Goal: Transaction & Acquisition: Purchase product/service

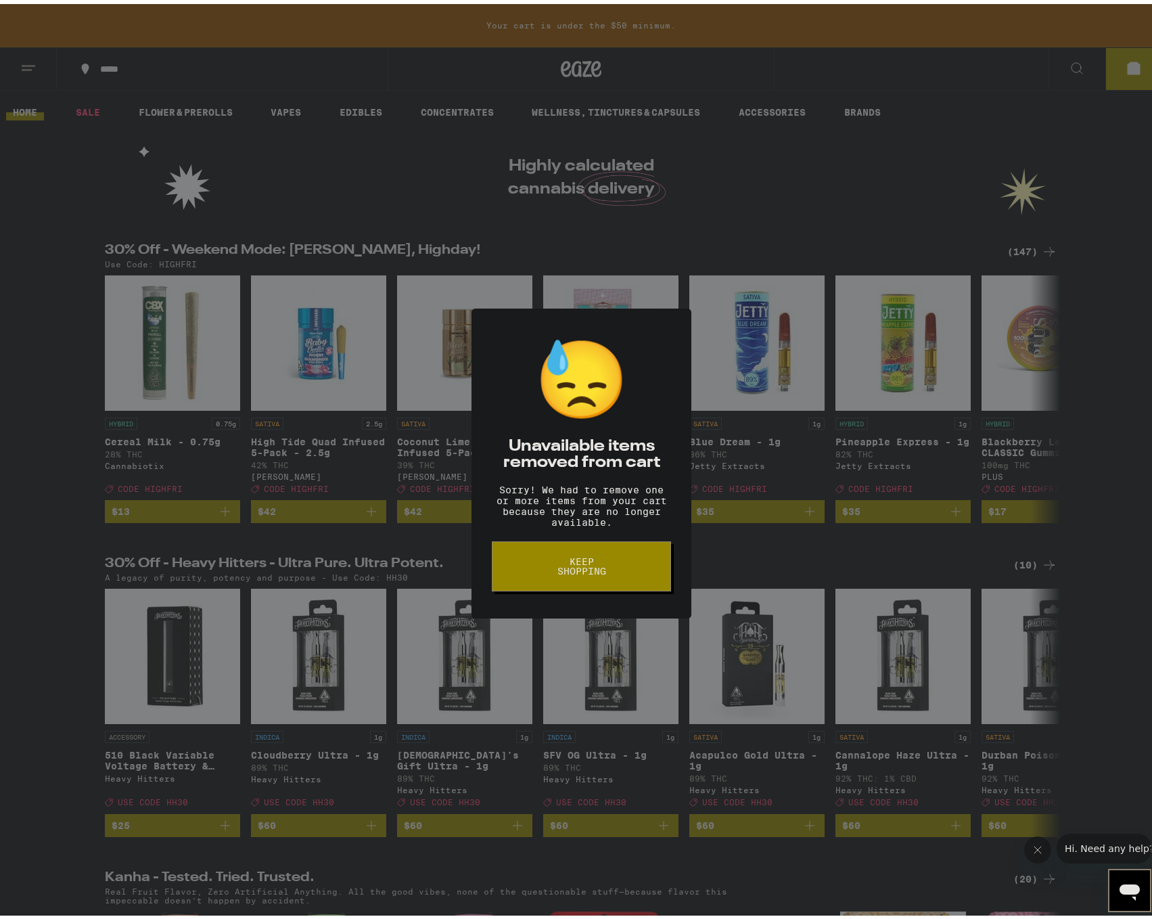
click at [598, 558] on button "Keep Shopping" at bounding box center [581, 562] width 179 height 50
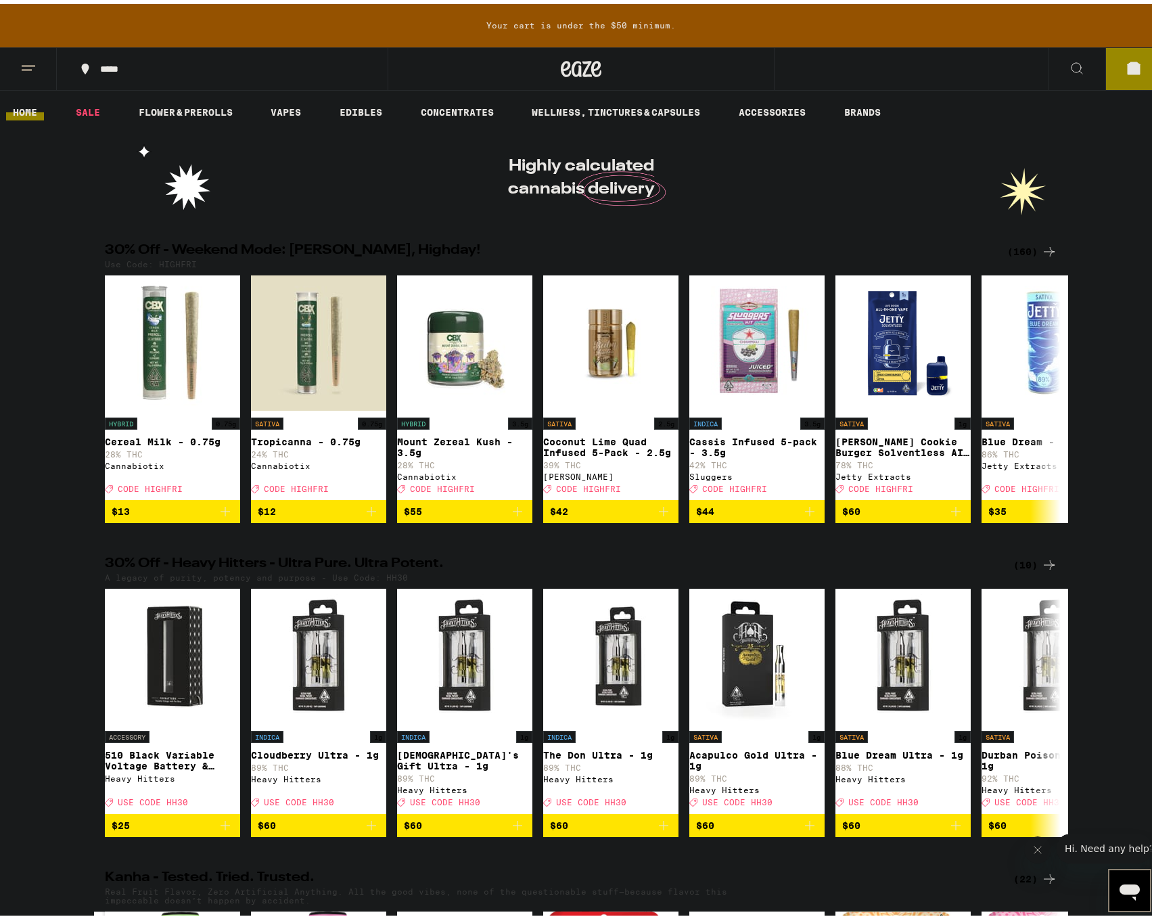
click at [175, 256] on p "Use Code: HIGHFRI" at bounding box center [151, 260] width 92 height 9
copy p "HIGHFRI"
click at [1028, 245] on div "(160)" at bounding box center [1032, 247] width 50 height 16
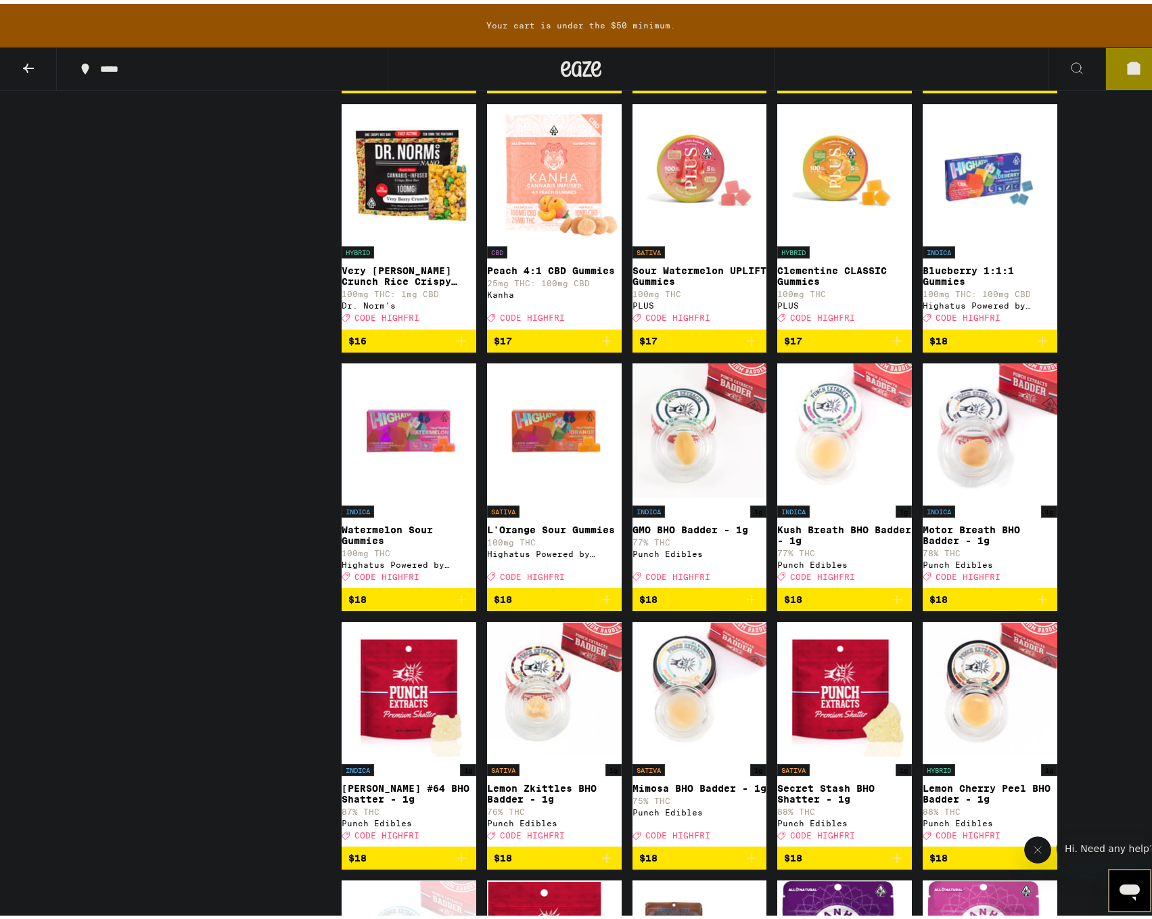
scroll to position [3518, 0]
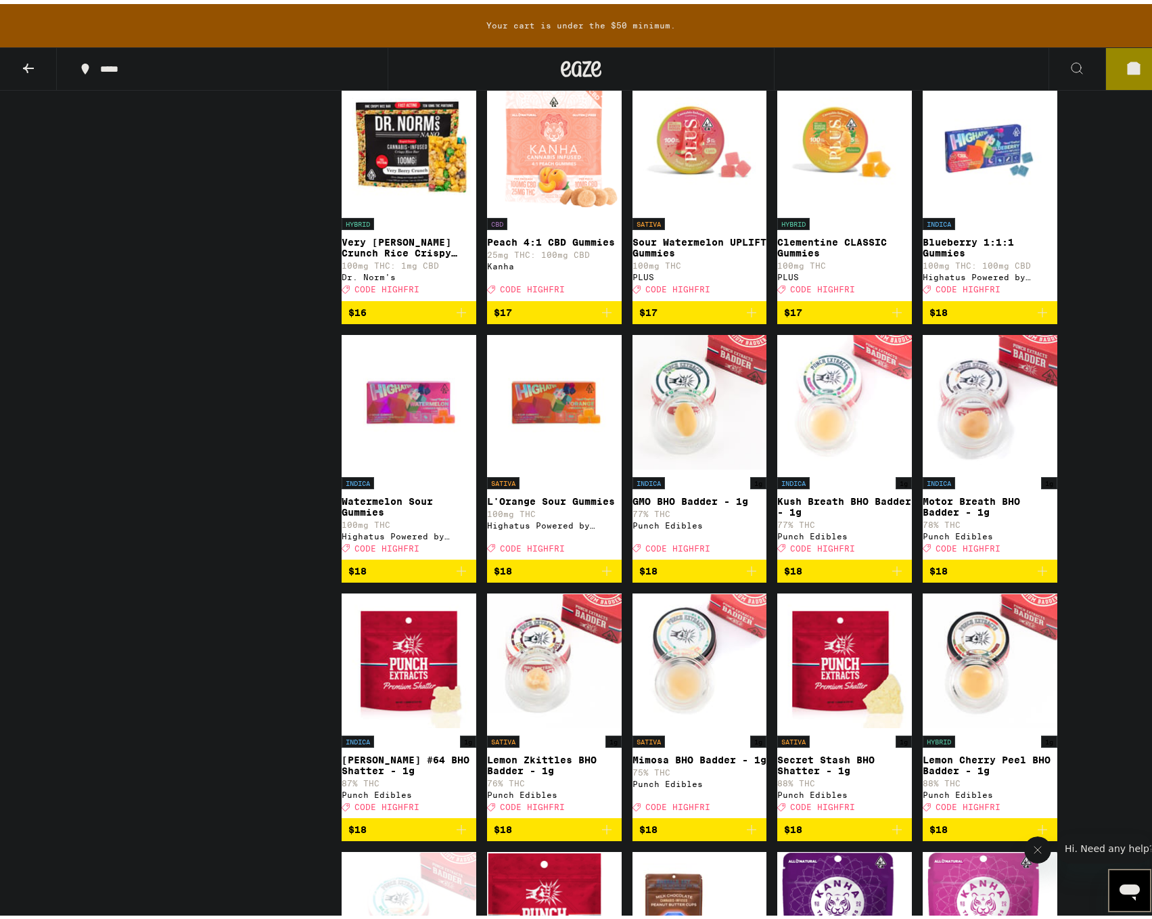
click at [891, 575] on icon "Add to bag" at bounding box center [897, 567] width 16 height 16
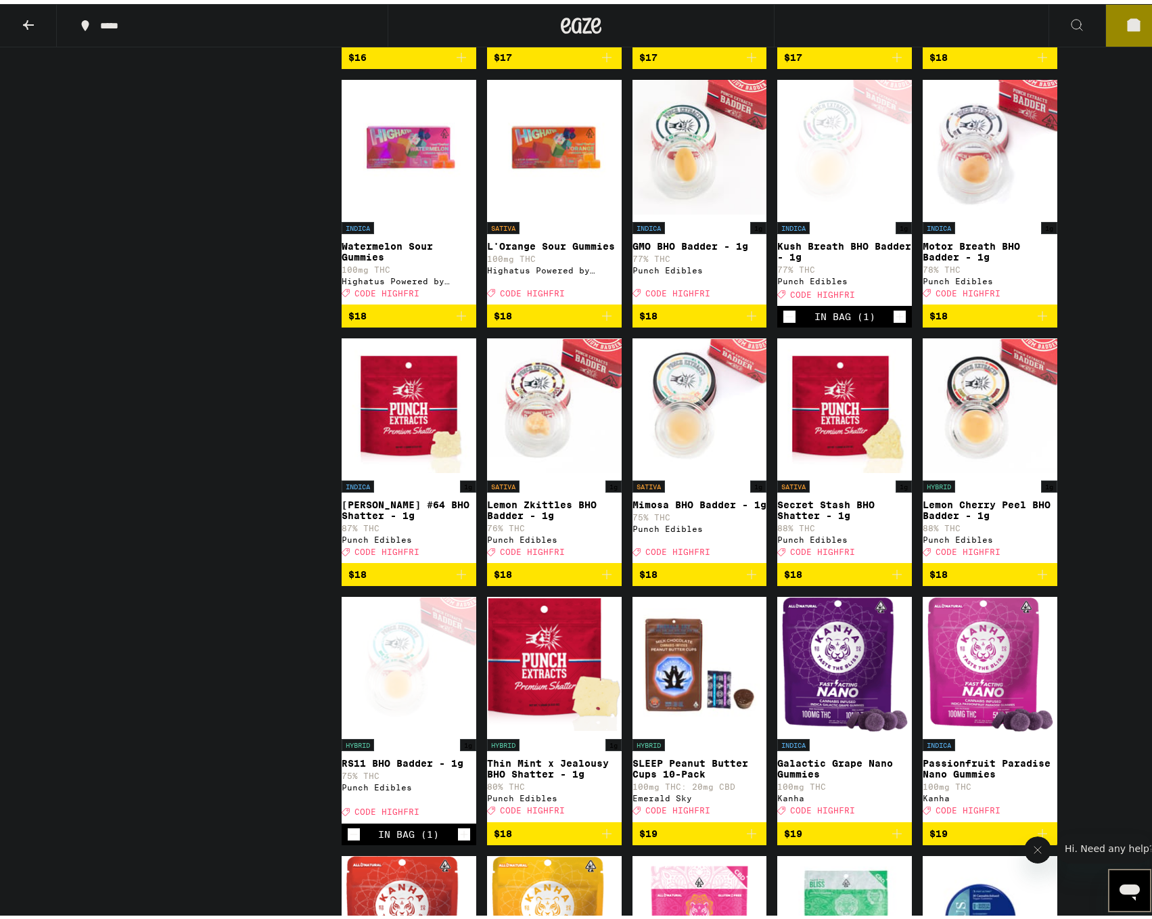
scroll to position [3745, 0]
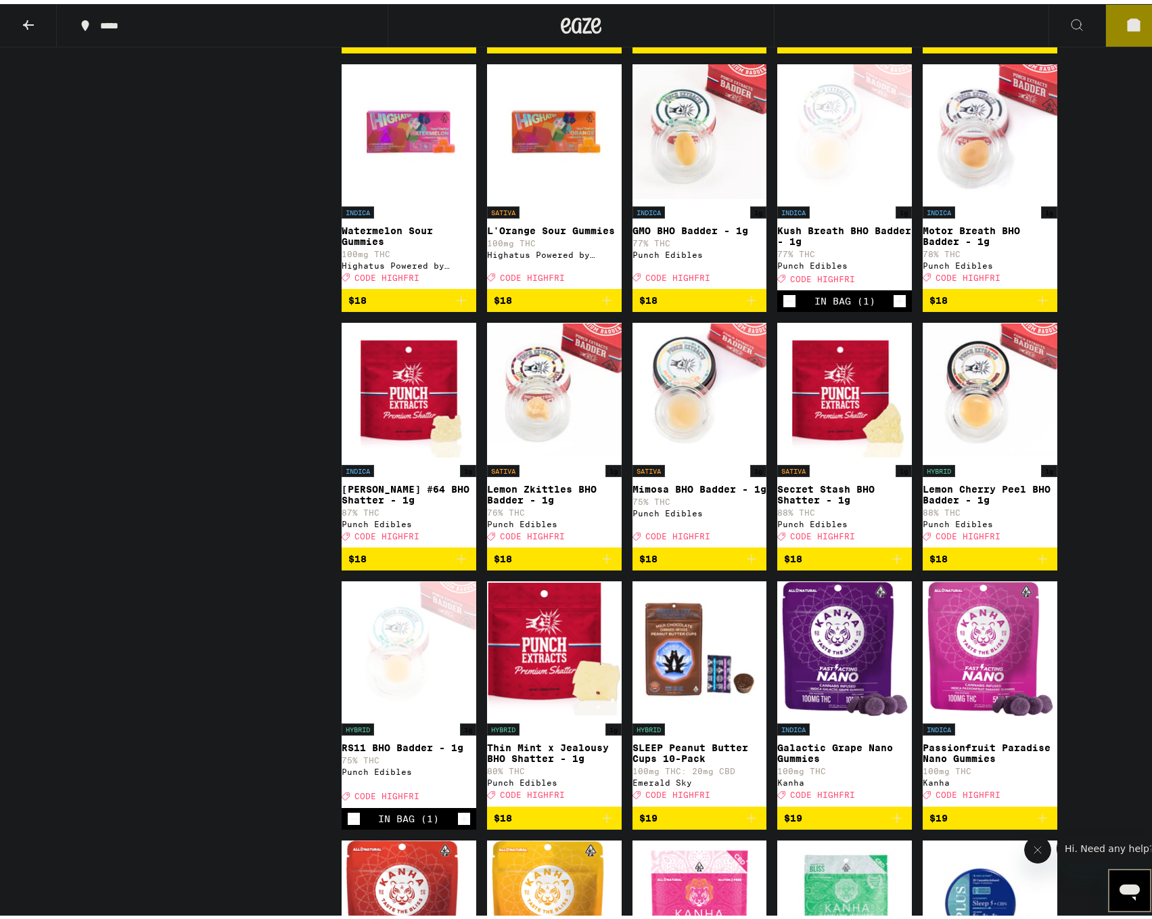
click at [603, 563] on icon "Add to bag" at bounding box center [607, 555] width 16 height 16
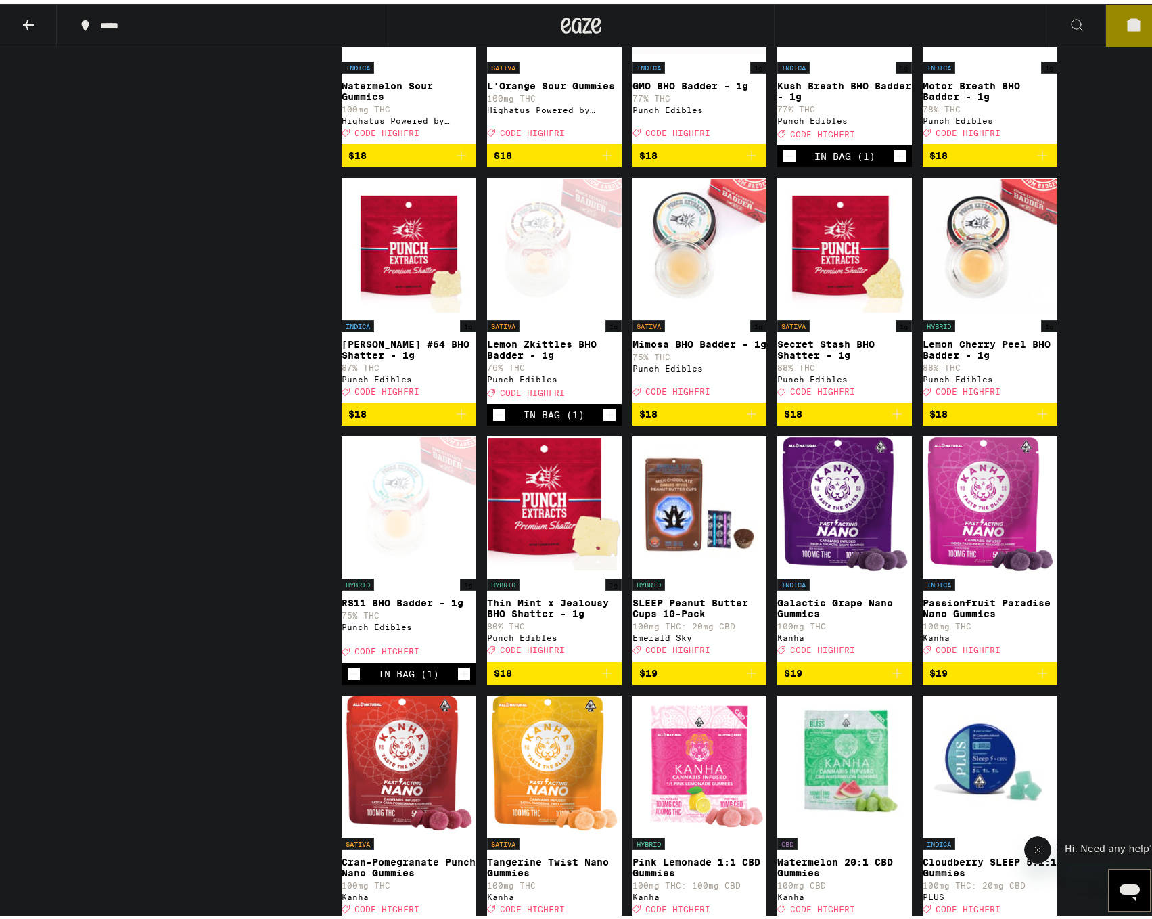
scroll to position [3948, 0]
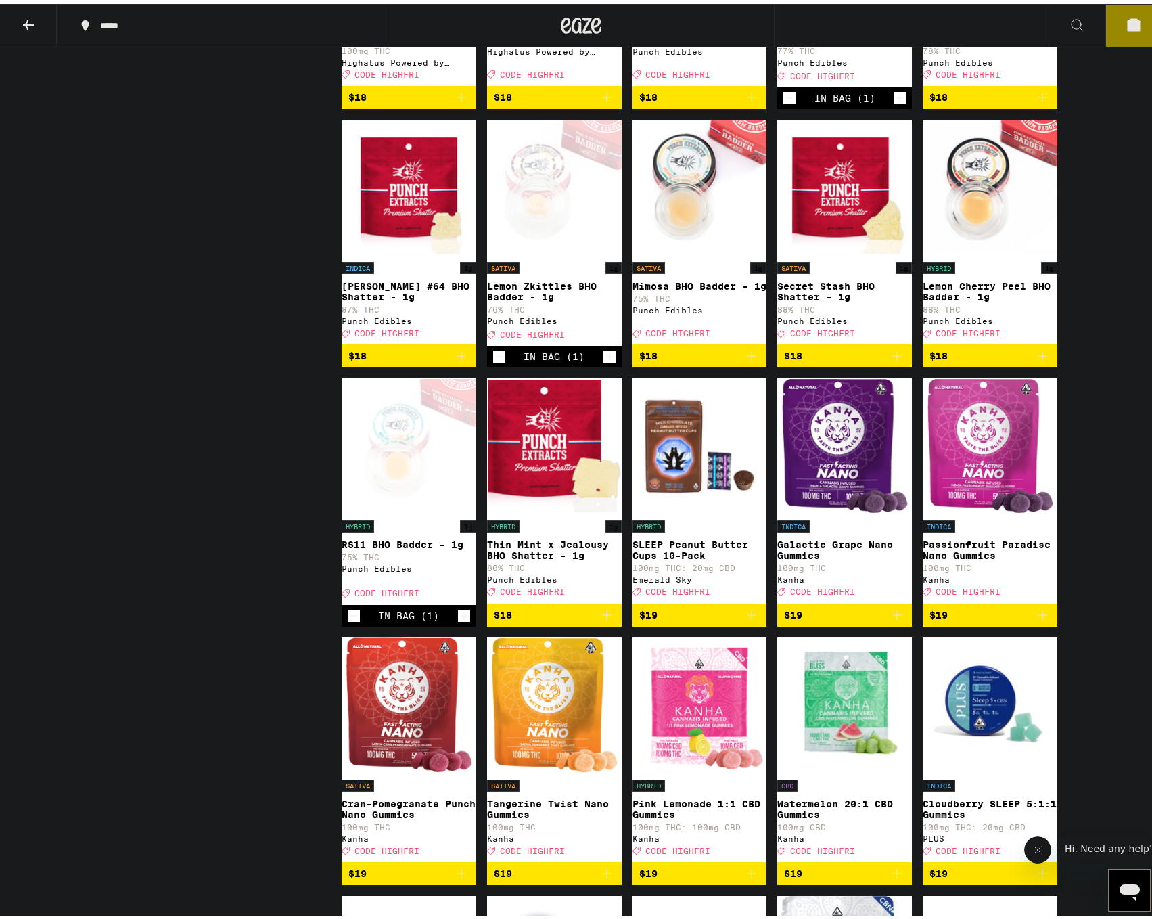
click at [1130, 24] on icon at bounding box center [1134, 21] width 12 height 12
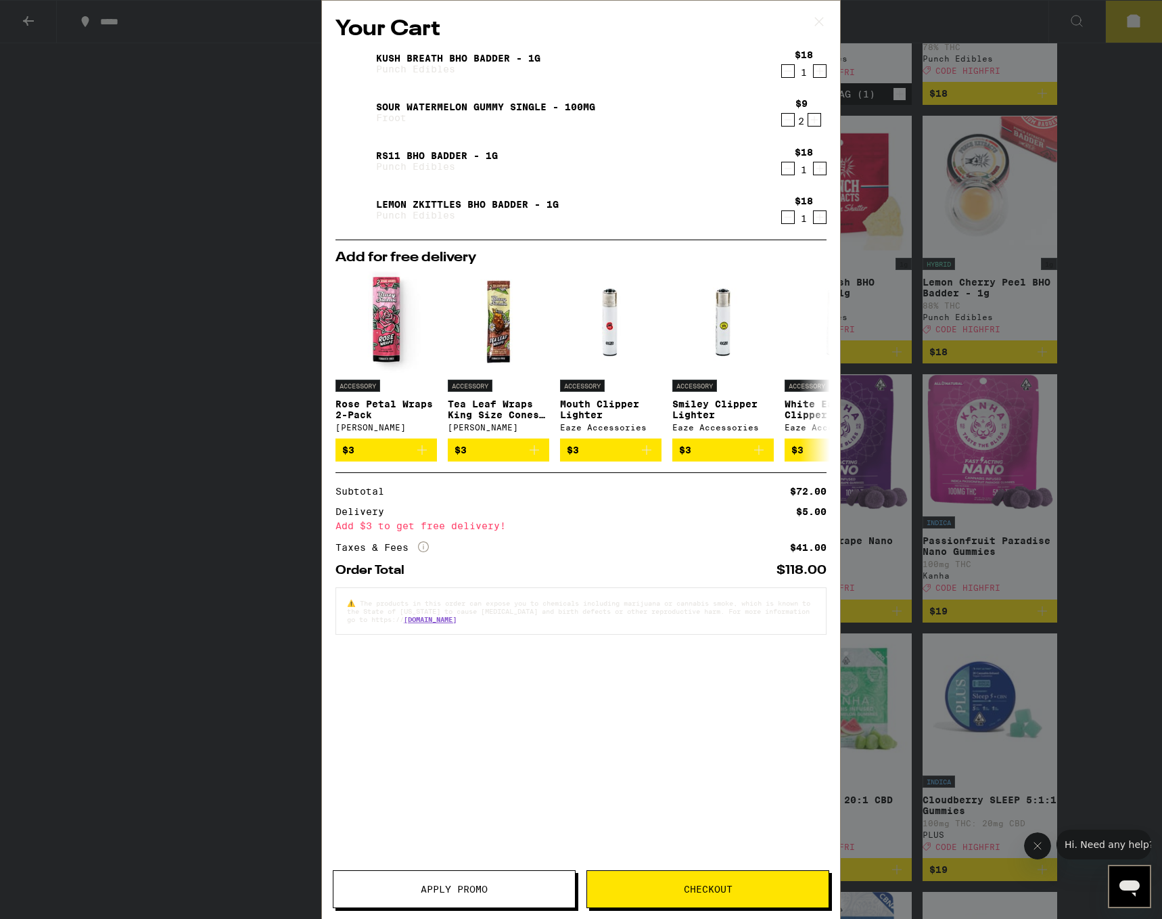
click at [787, 125] on icon "Decrement" at bounding box center [788, 120] width 12 height 16
click at [787, 120] on icon "Decrement" at bounding box center [788, 120] width 7 height 0
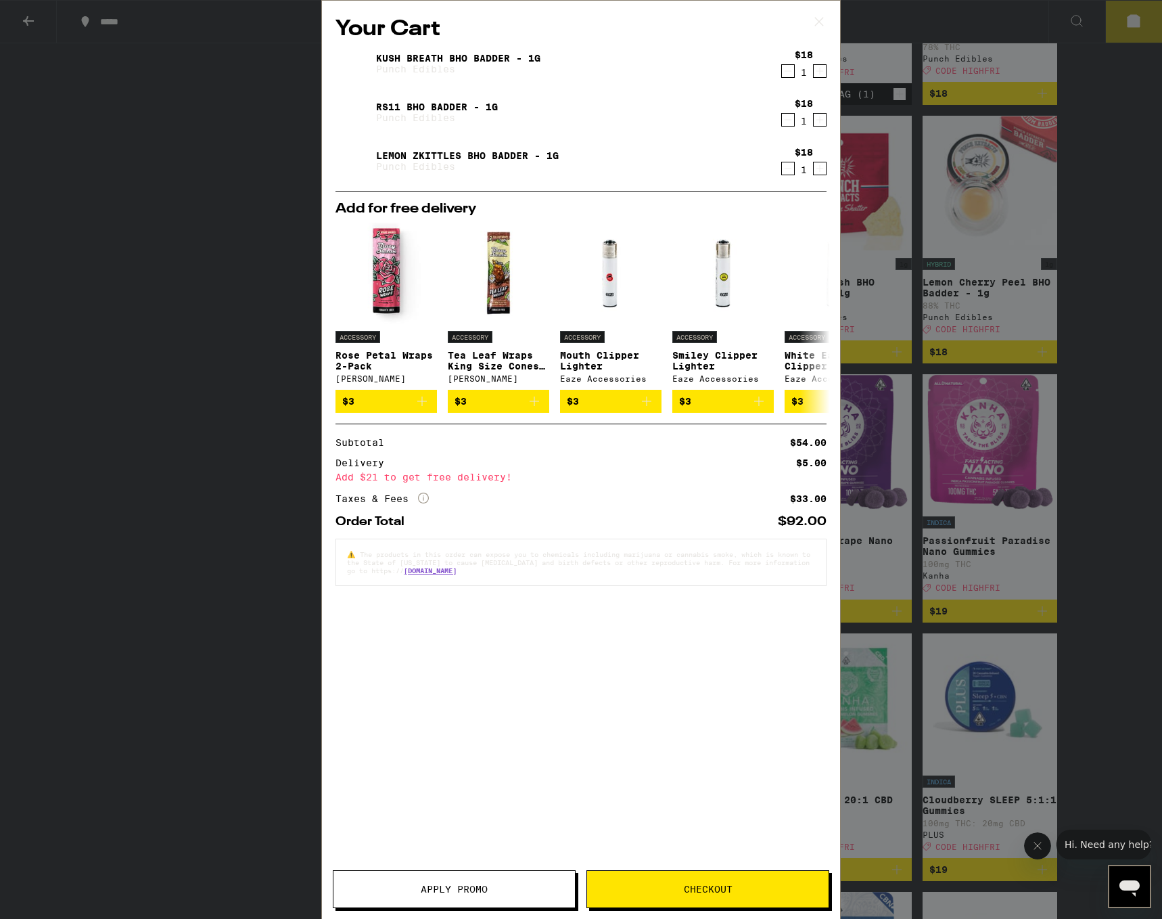
click at [462, 875] on button "Apply Promo" at bounding box center [454, 889] width 243 height 38
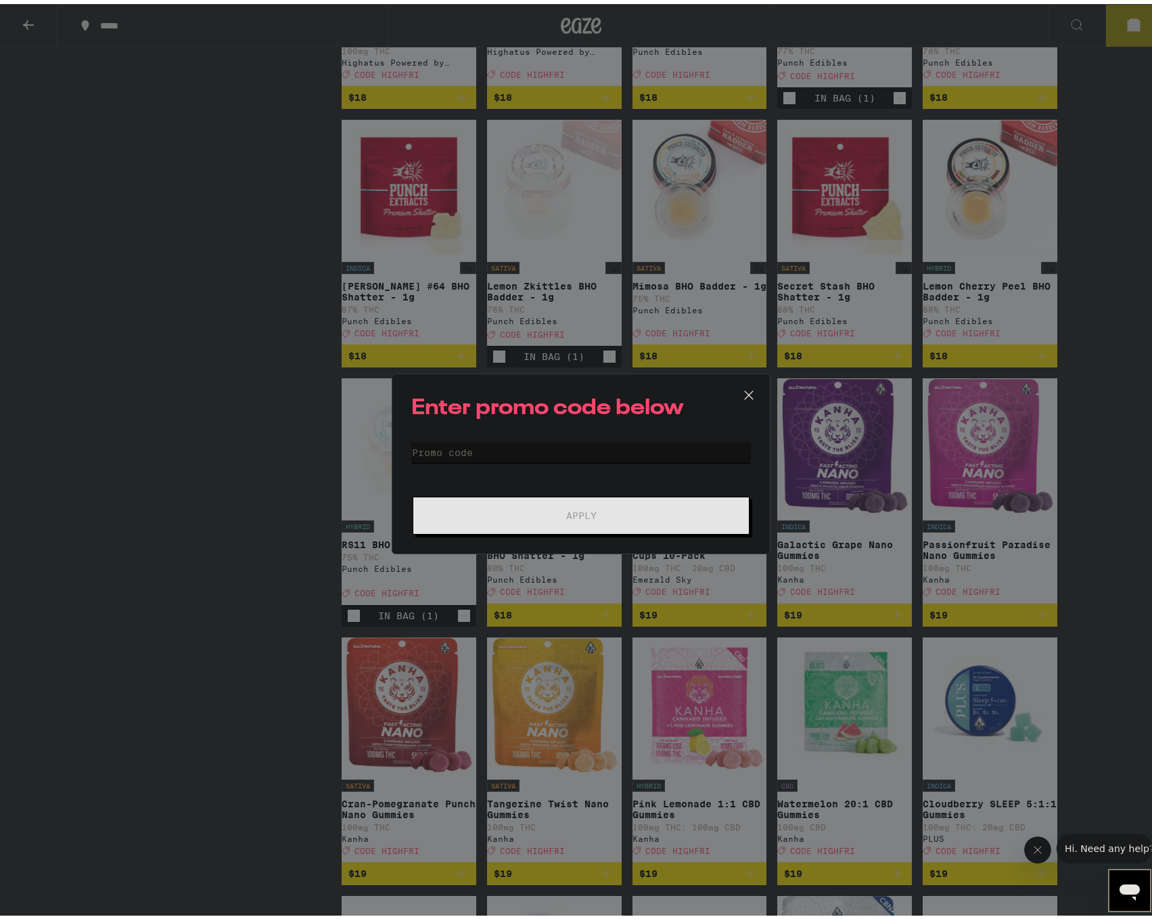
paste input "HIGHFRI"
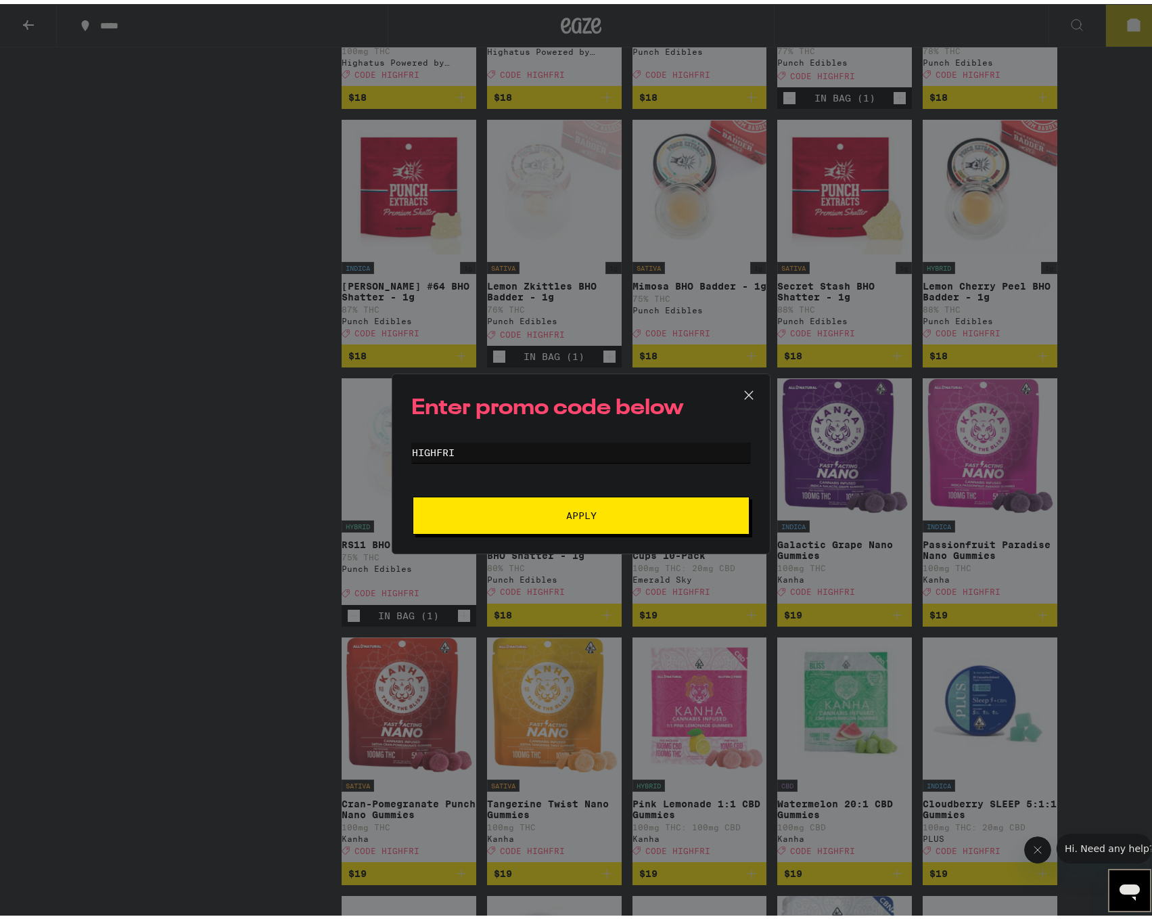
type input "HIGHFRI"
click at [581, 507] on span "Apply" at bounding box center [581, 511] width 30 height 9
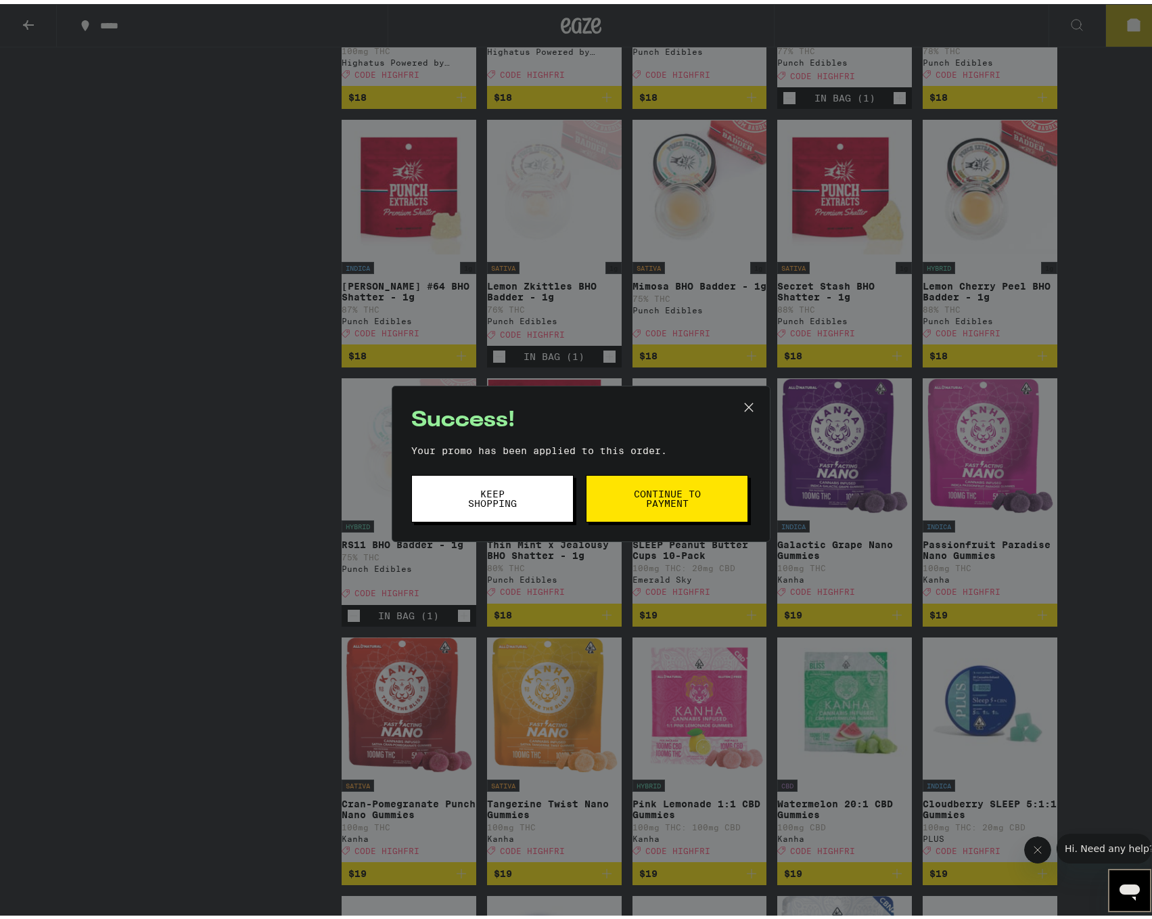
click at [662, 499] on span "Continue to payment" at bounding box center [667, 494] width 69 height 19
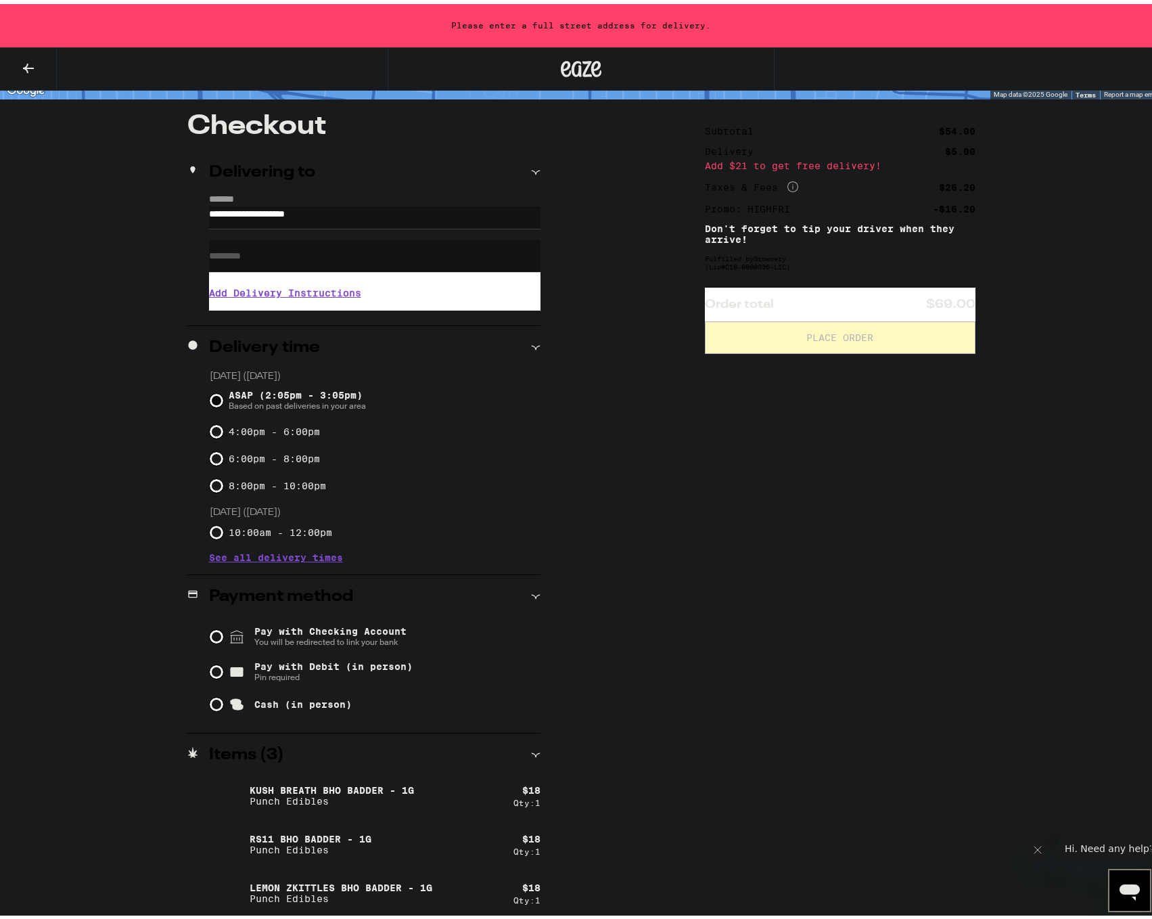
scroll to position [99, 0]
